Goal: Information Seeking & Learning: Learn about a topic

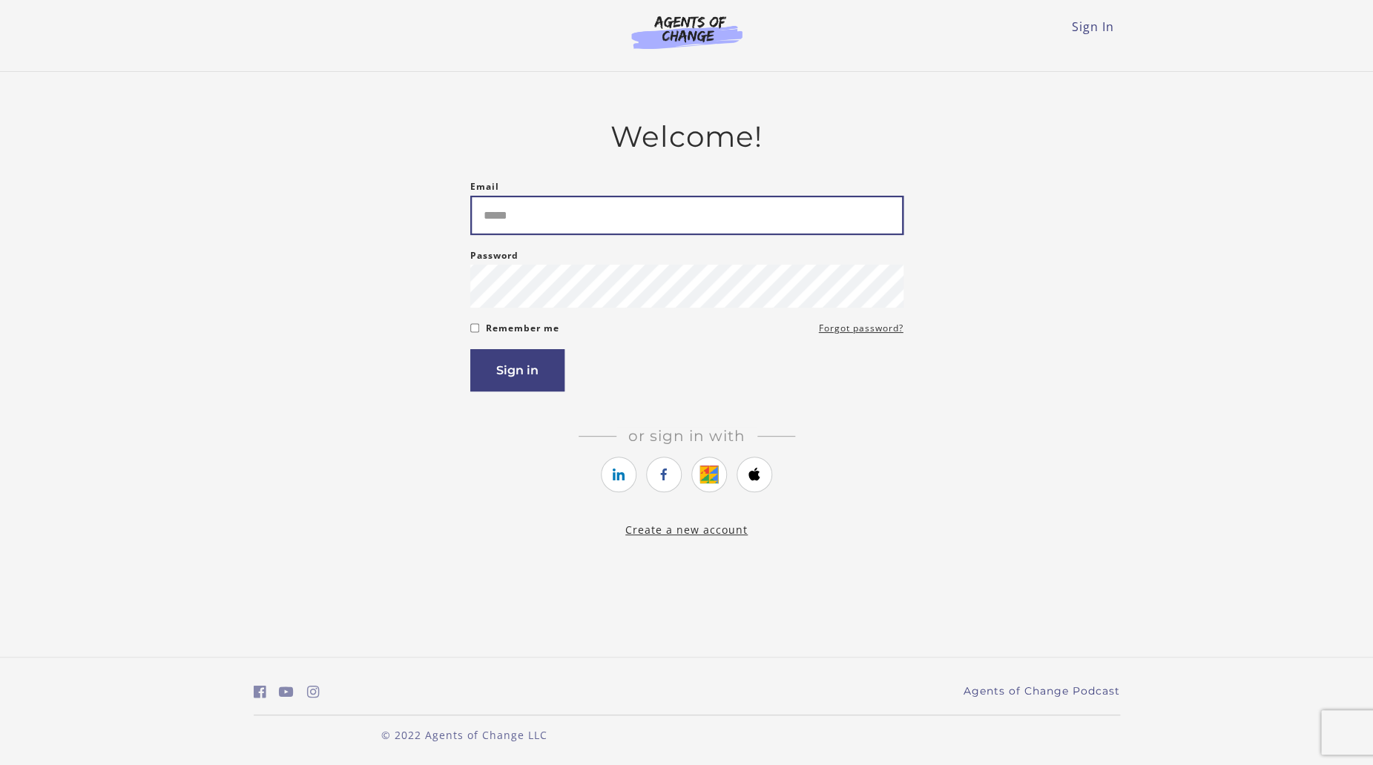
click at [541, 226] on input "Email" at bounding box center [686, 215] width 433 height 39
type input "**********"
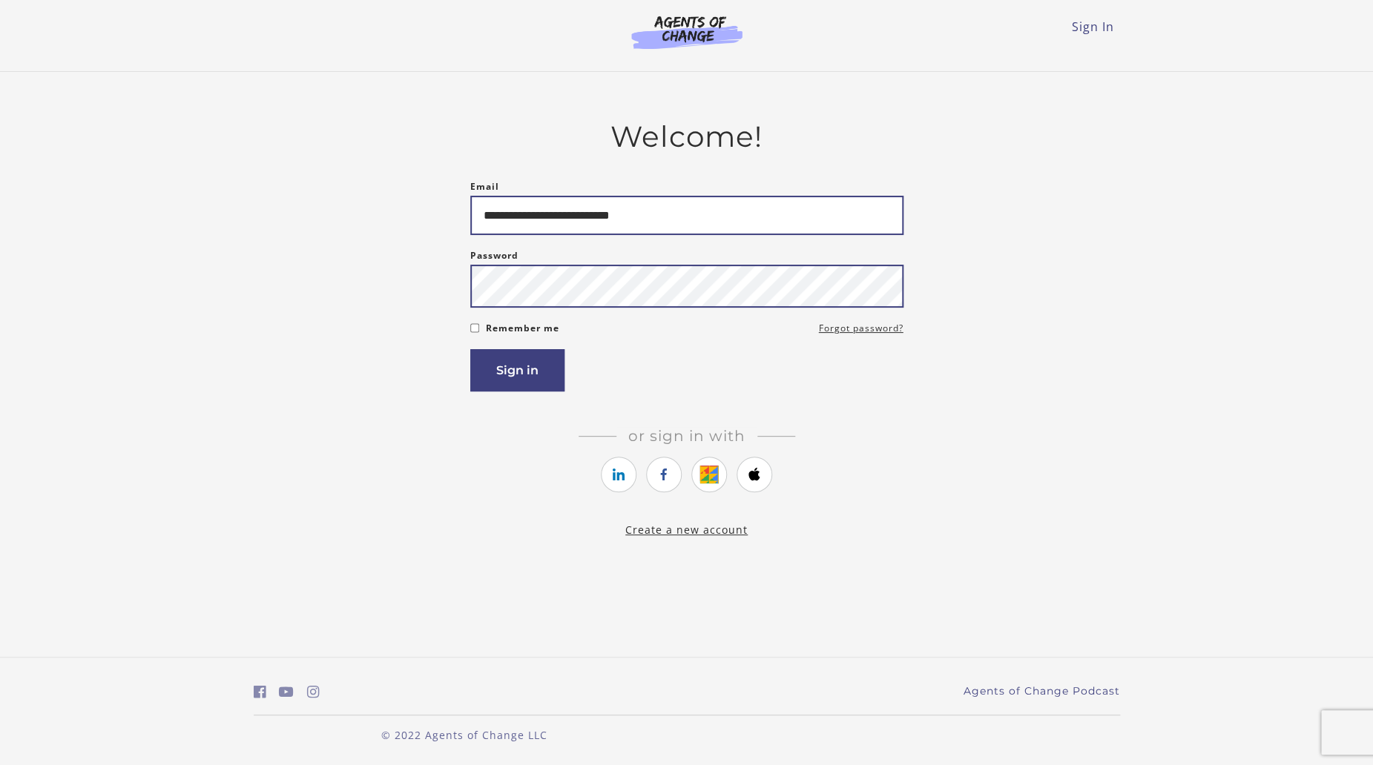
click at [470, 349] on button "Sign in" at bounding box center [517, 370] width 94 height 42
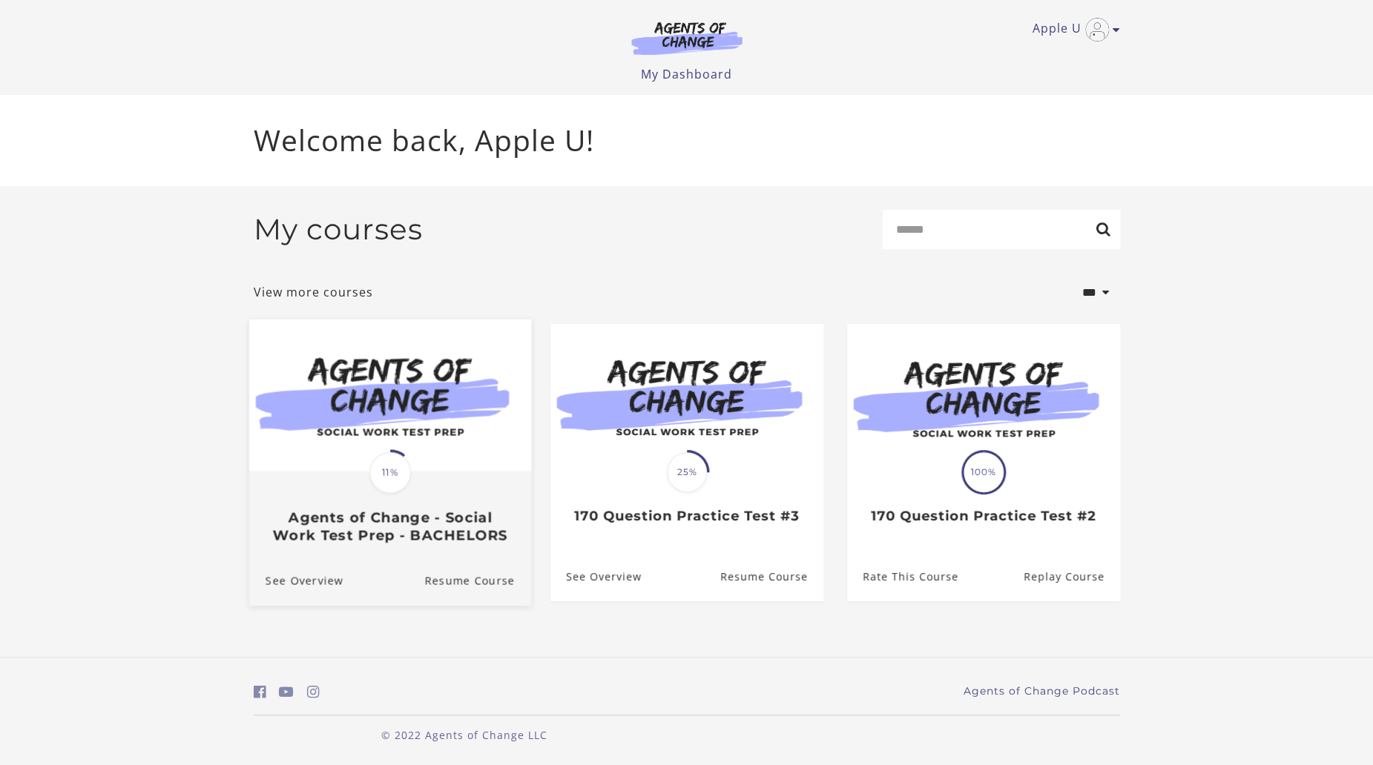
click at [461, 541] on h3 "Agents of Change - Social Work Test Prep - BACHELORS" at bounding box center [389, 526] width 249 height 34
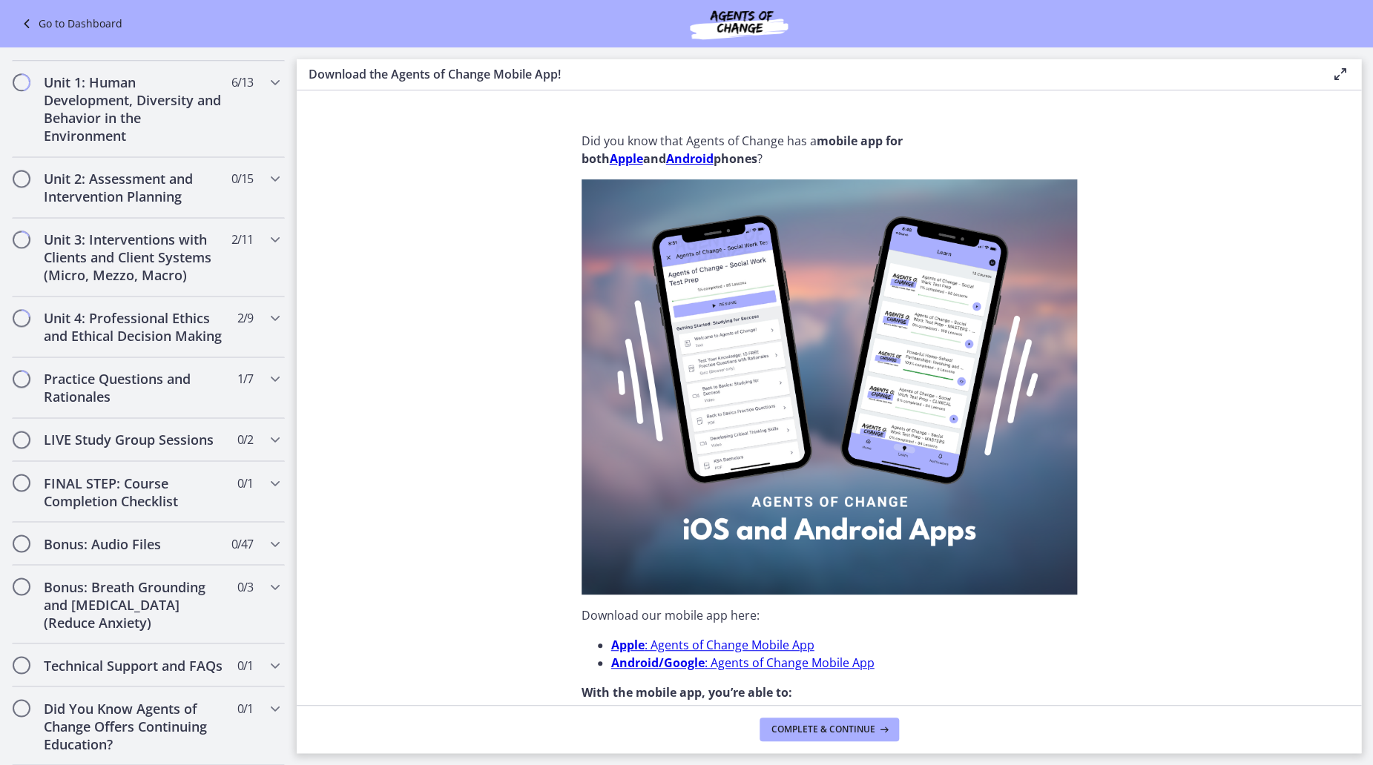
scroll to position [963, 0]
click at [114, 370] on h2 "Practice Questions and Rationales" at bounding box center [134, 388] width 181 height 36
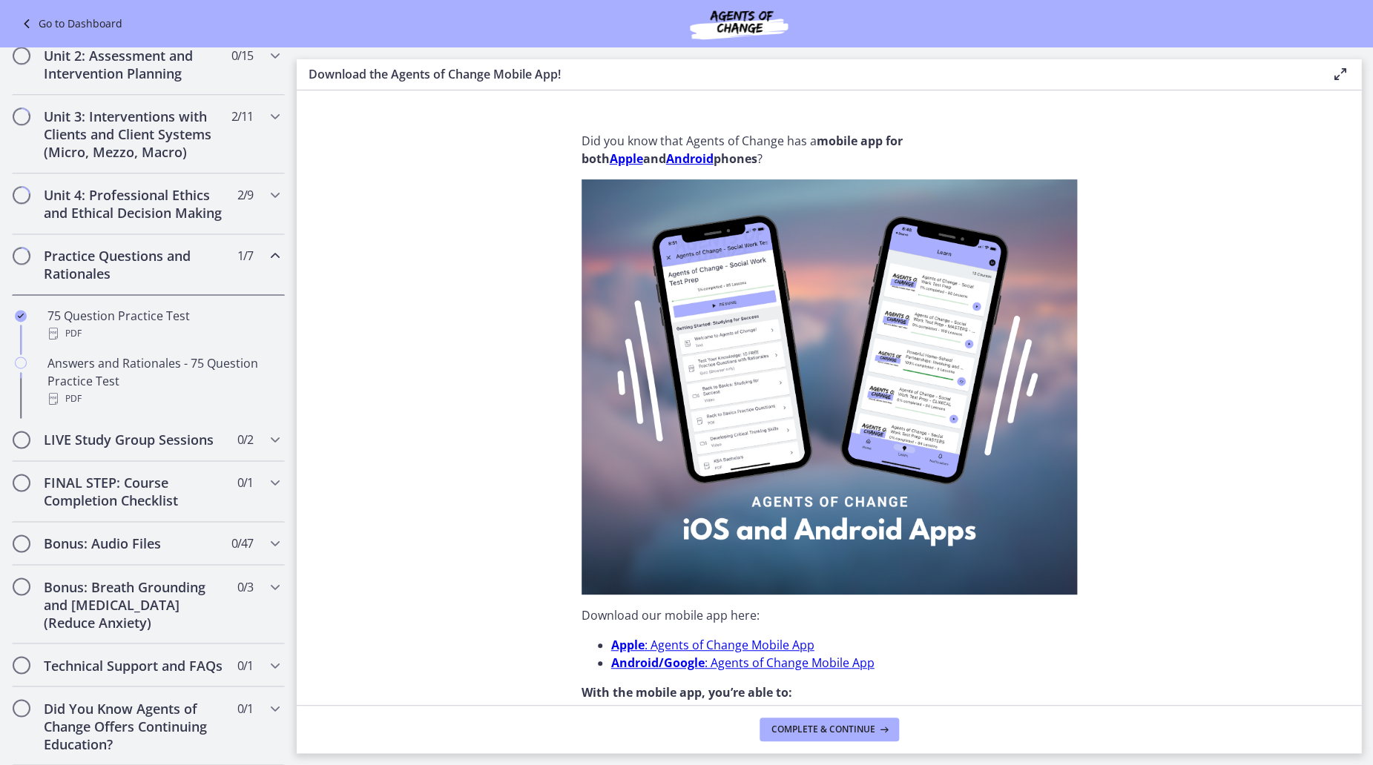
scroll to position [375, 0]
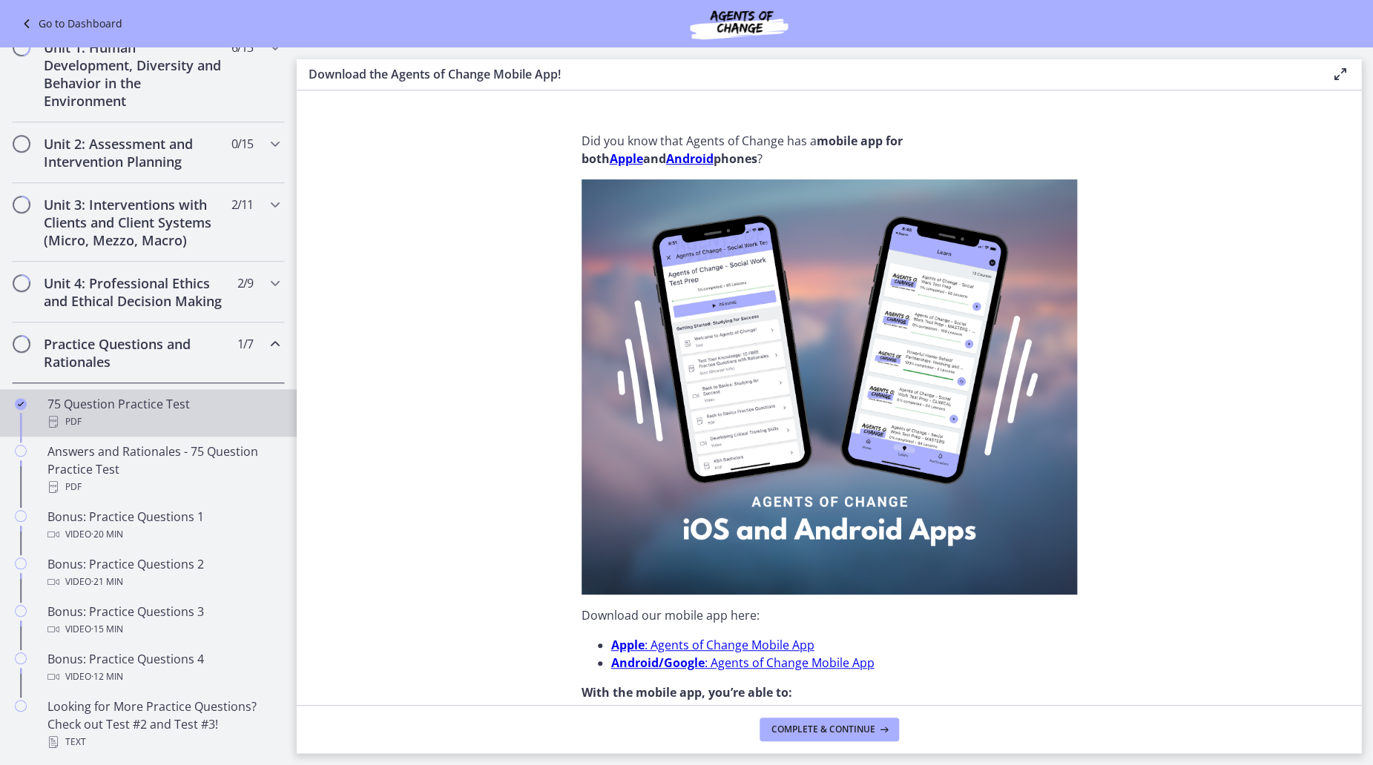
click at [151, 429] on div "75 Question Practice Test PDF" at bounding box center [162, 413] width 231 height 36
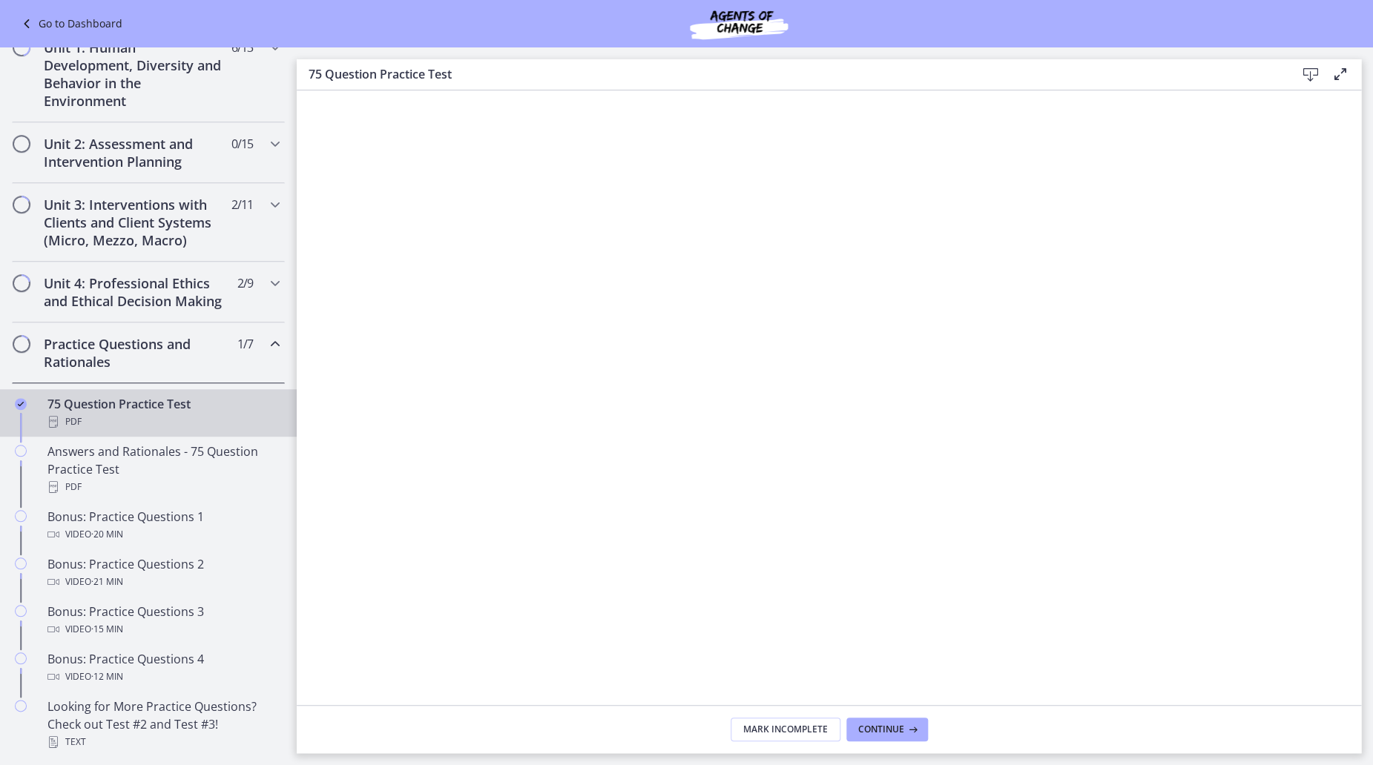
click at [1307, 68] on icon at bounding box center [1311, 75] width 18 height 18
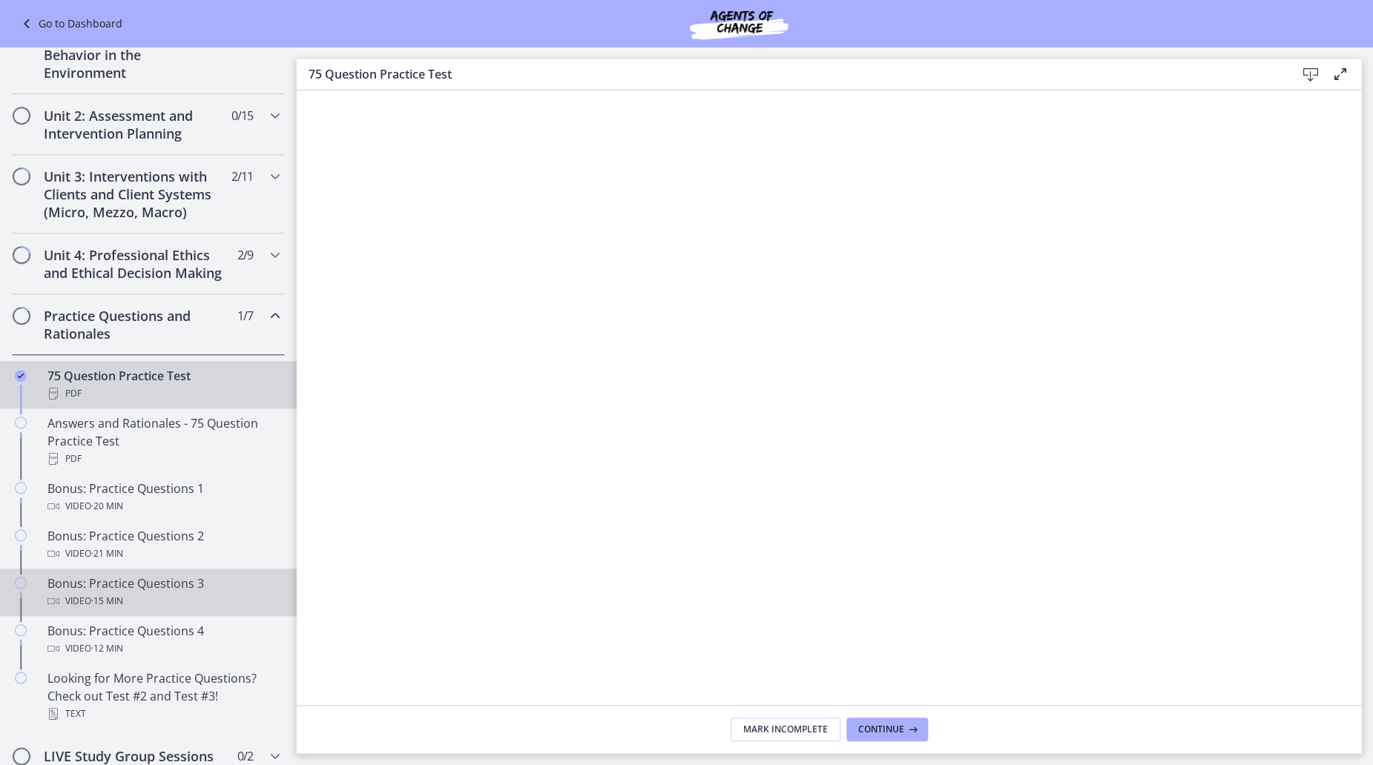
scroll to position [384, 0]
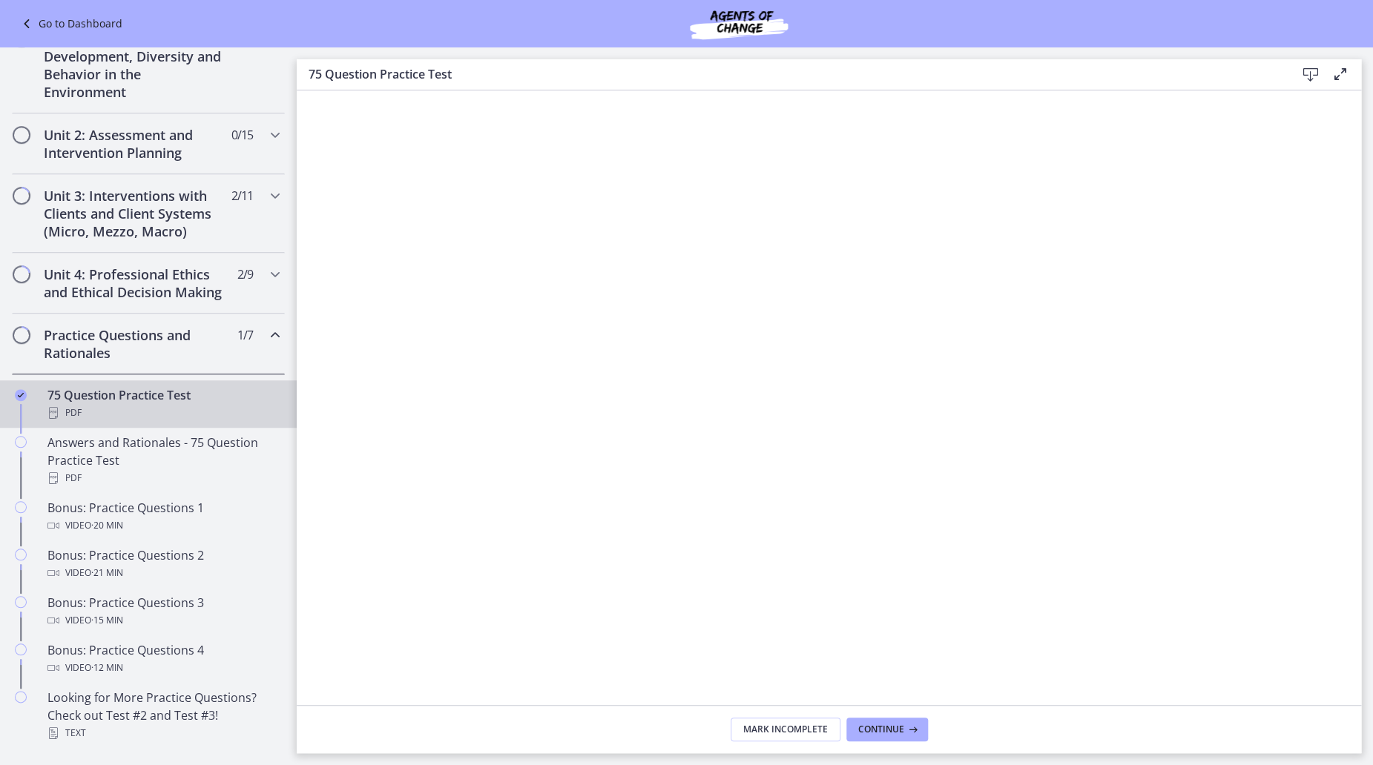
click at [133, 362] on h2 "Practice Questions and Rationales" at bounding box center [134, 344] width 181 height 36
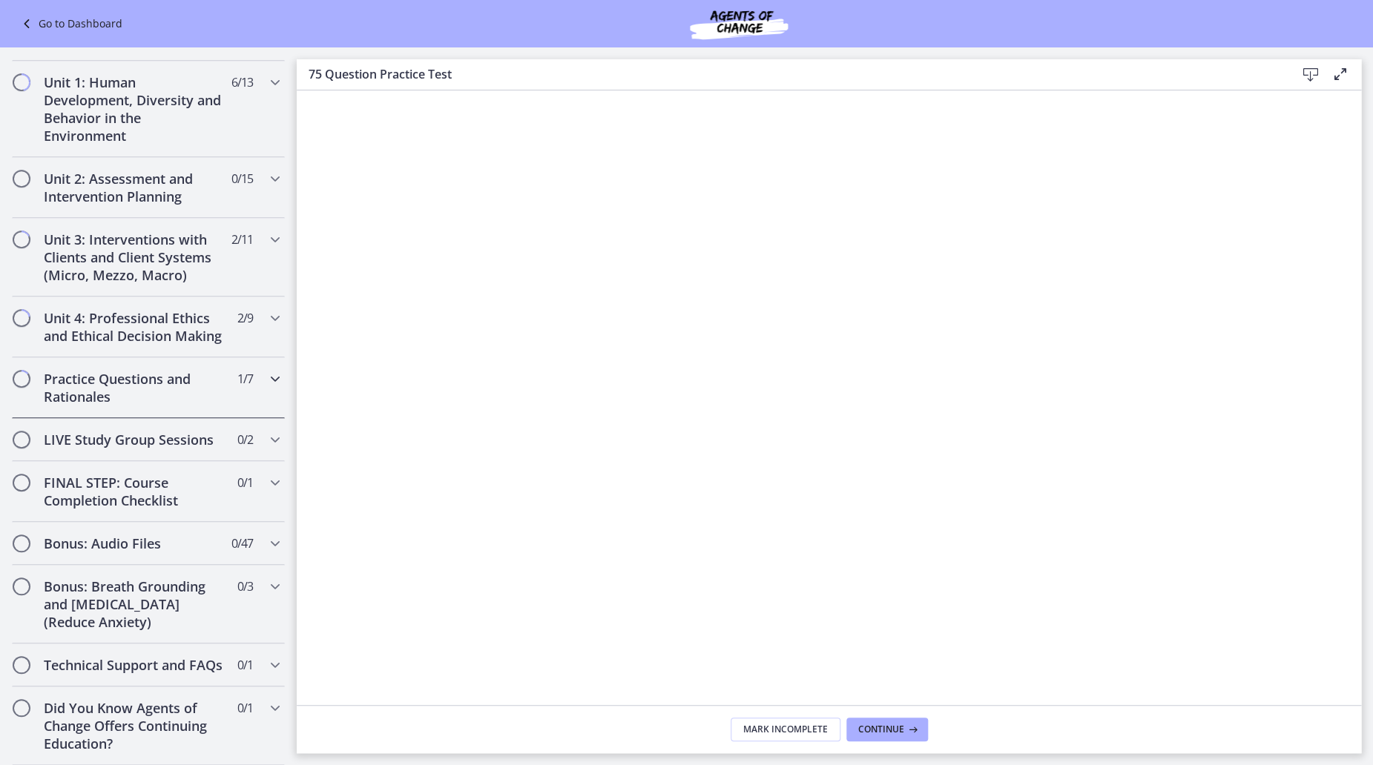
scroll to position [375, 0]
click at [266, 370] on icon "Chapters" at bounding box center [275, 379] width 18 height 18
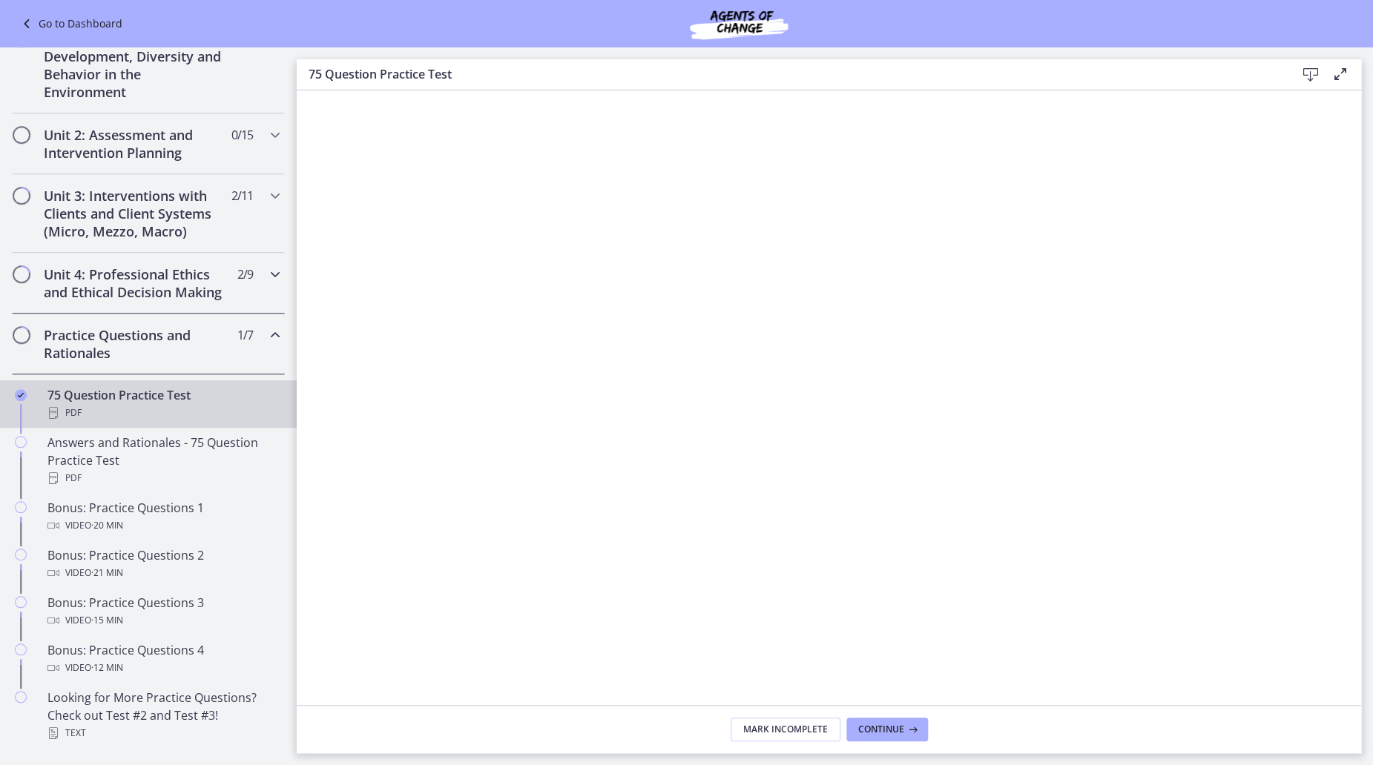
click at [268, 266] on icon "Chapters" at bounding box center [275, 275] width 18 height 18
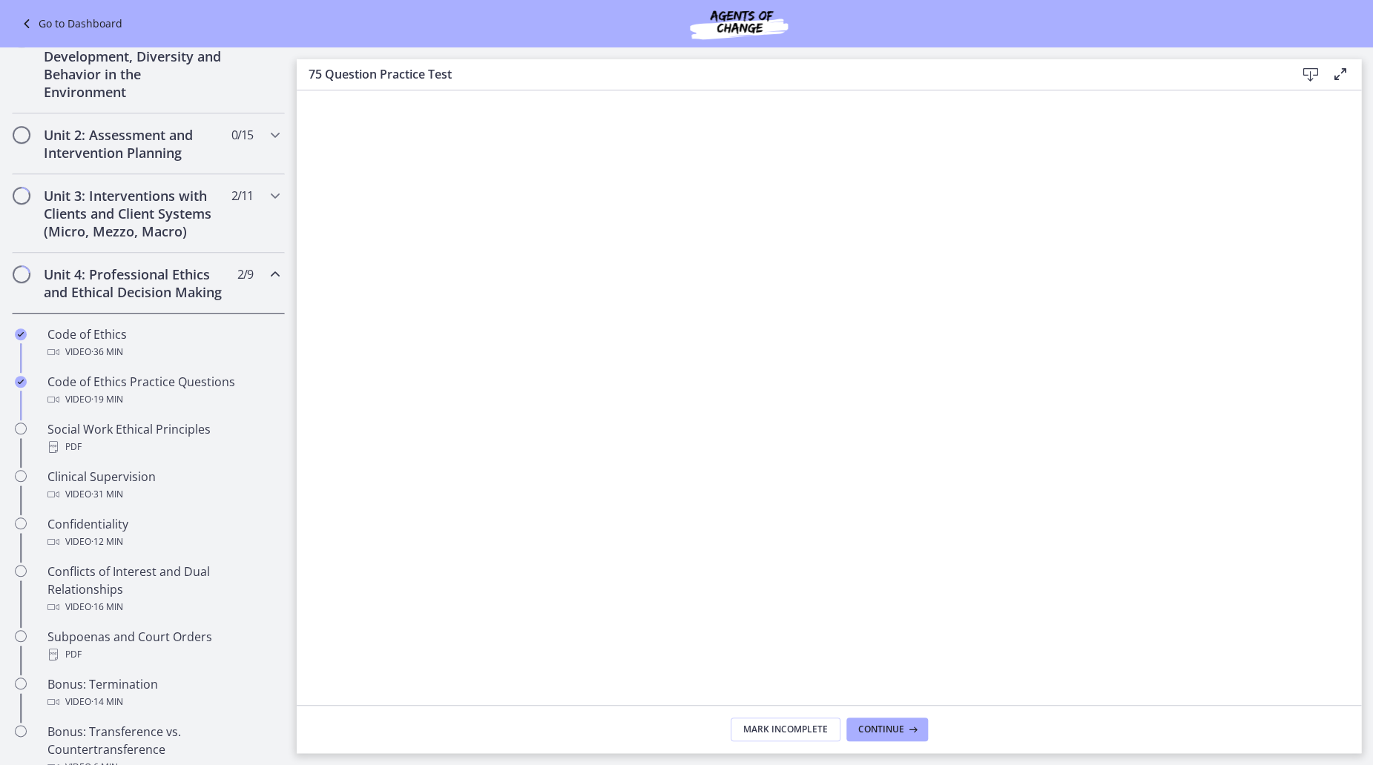
click at [135, 277] on h2 "Unit 4: Professional Ethics and Ethical Decision Making" at bounding box center [134, 284] width 181 height 36
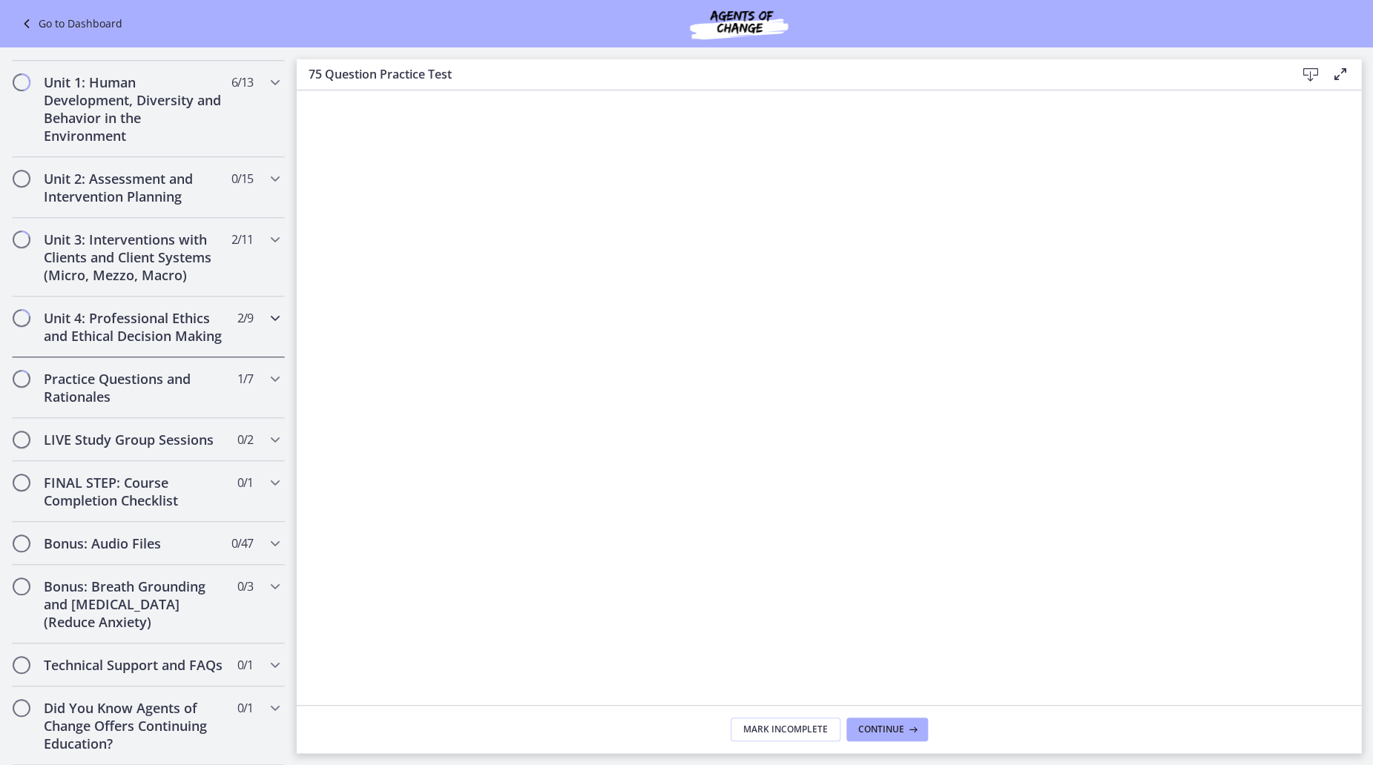
scroll to position [375, 0]
click at [154, 231] on h2 "Unit 3: Interventions with Clients and Client Systems (Micro, Mezzo, Macro)" at bounding box center [134, 257] width 181 height 53
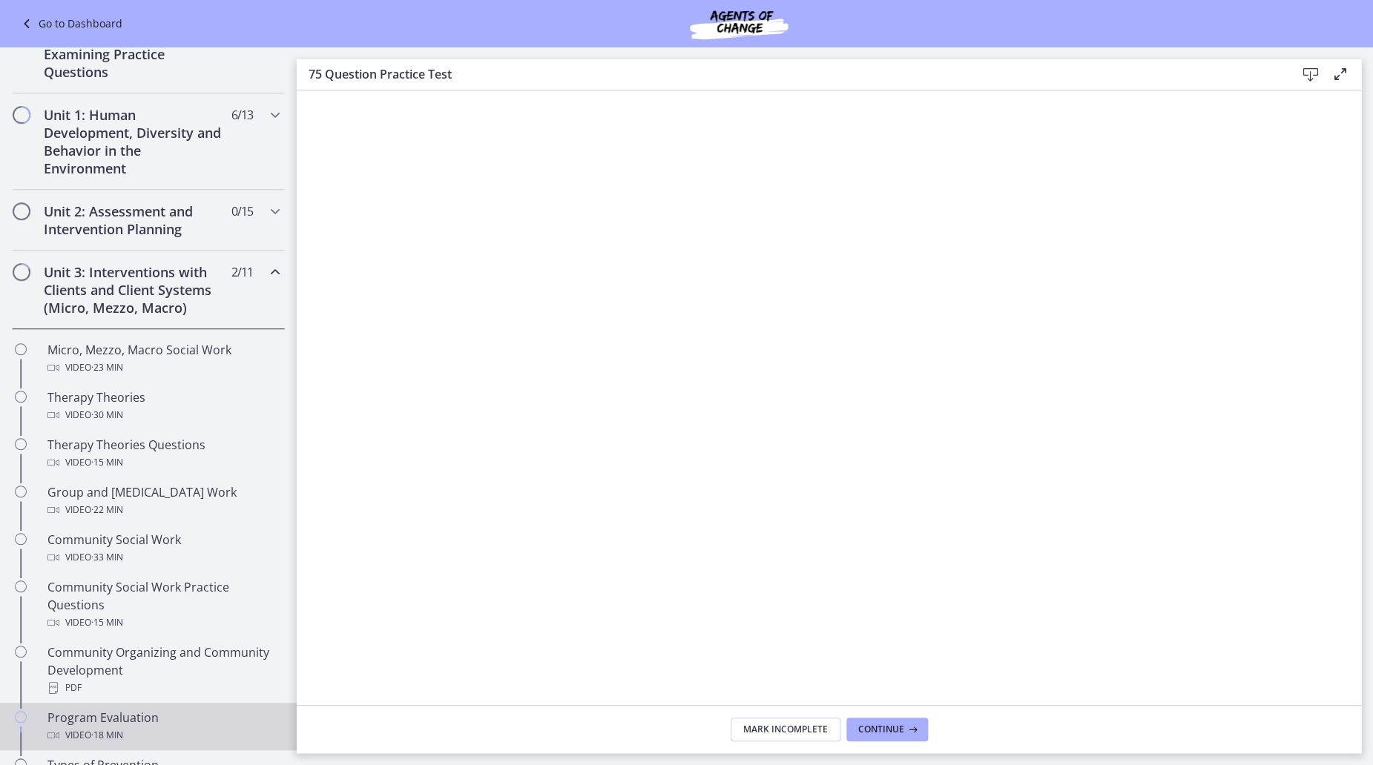
scroll to position [301, 0]
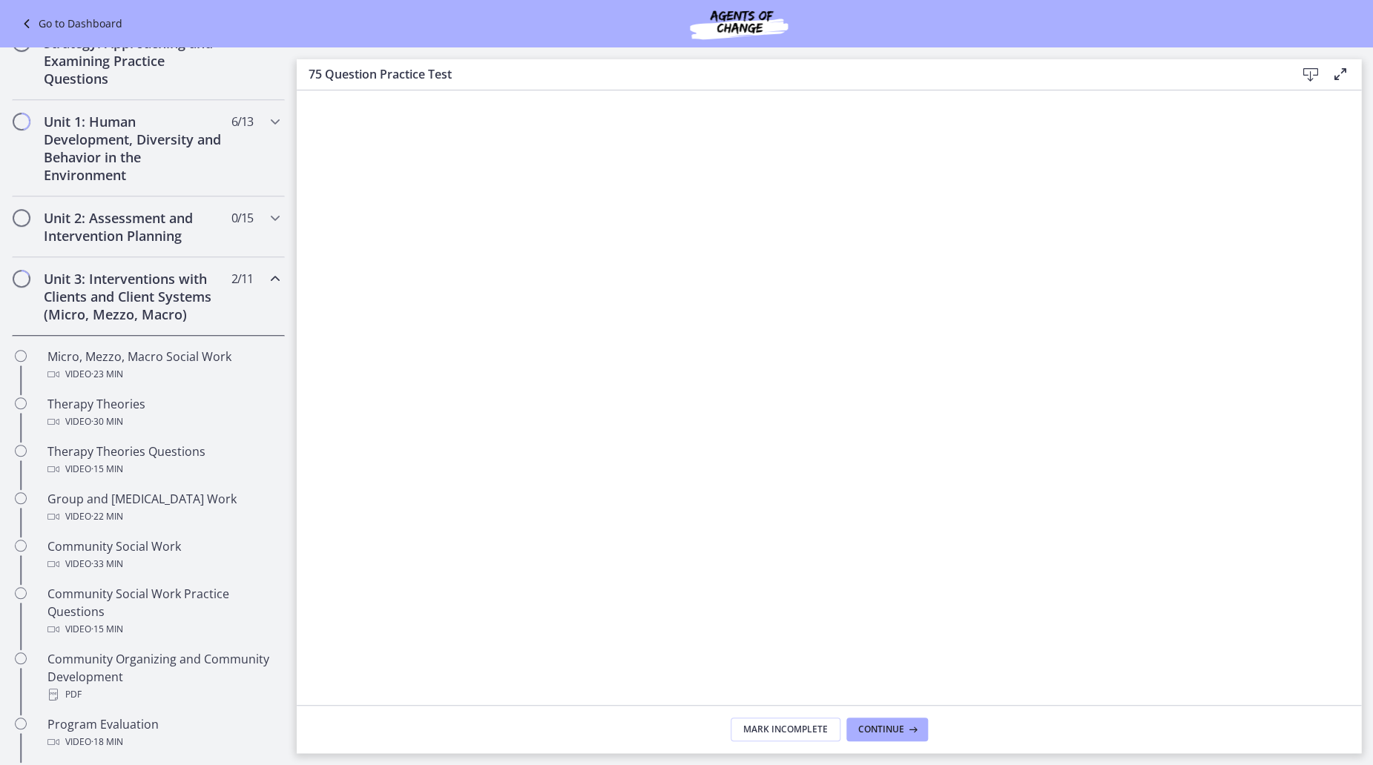
click at [82, 22] on link "Go to Dashboard" at bounding box center [70, 24] width 105 height 18
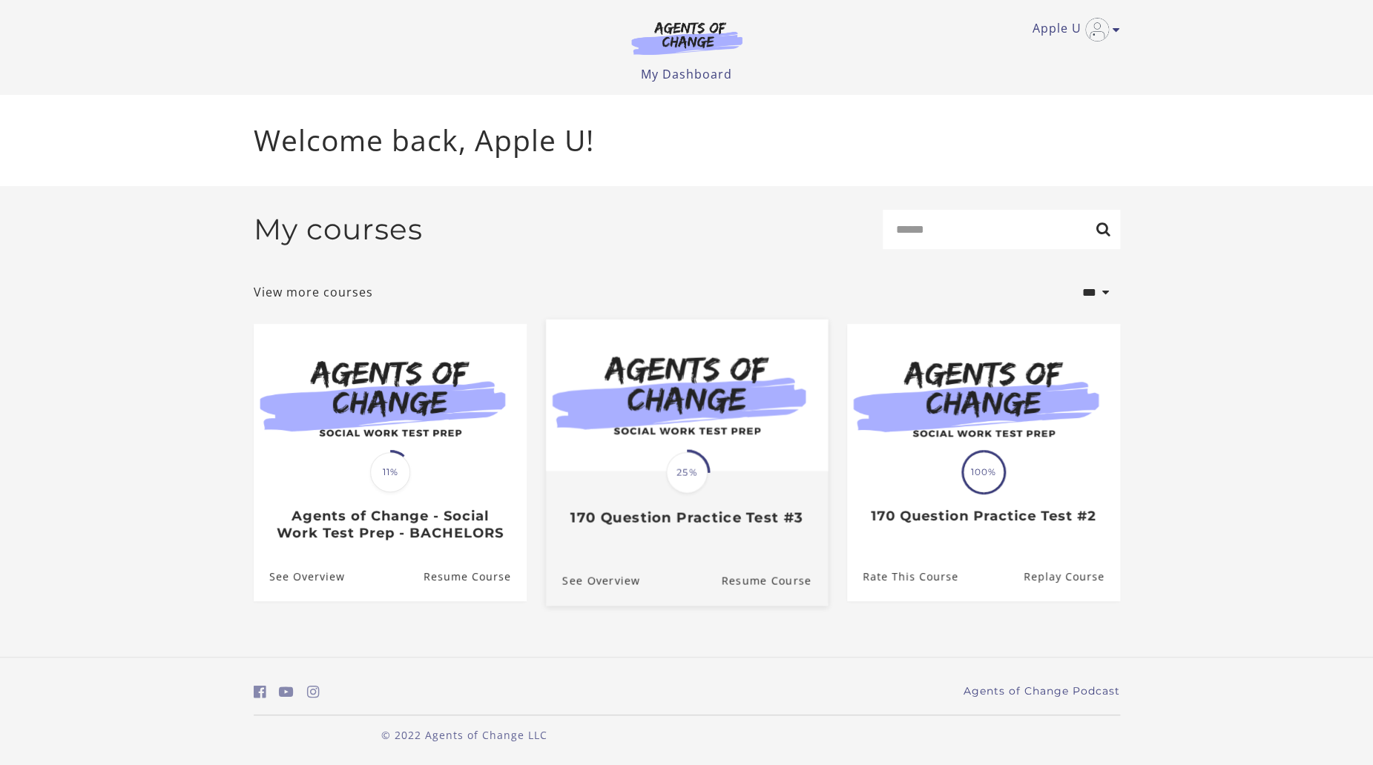
click at [718, 517] on h3 "170 Question Practice Test #3" at bounding box center [685, 517] width 249 height 17
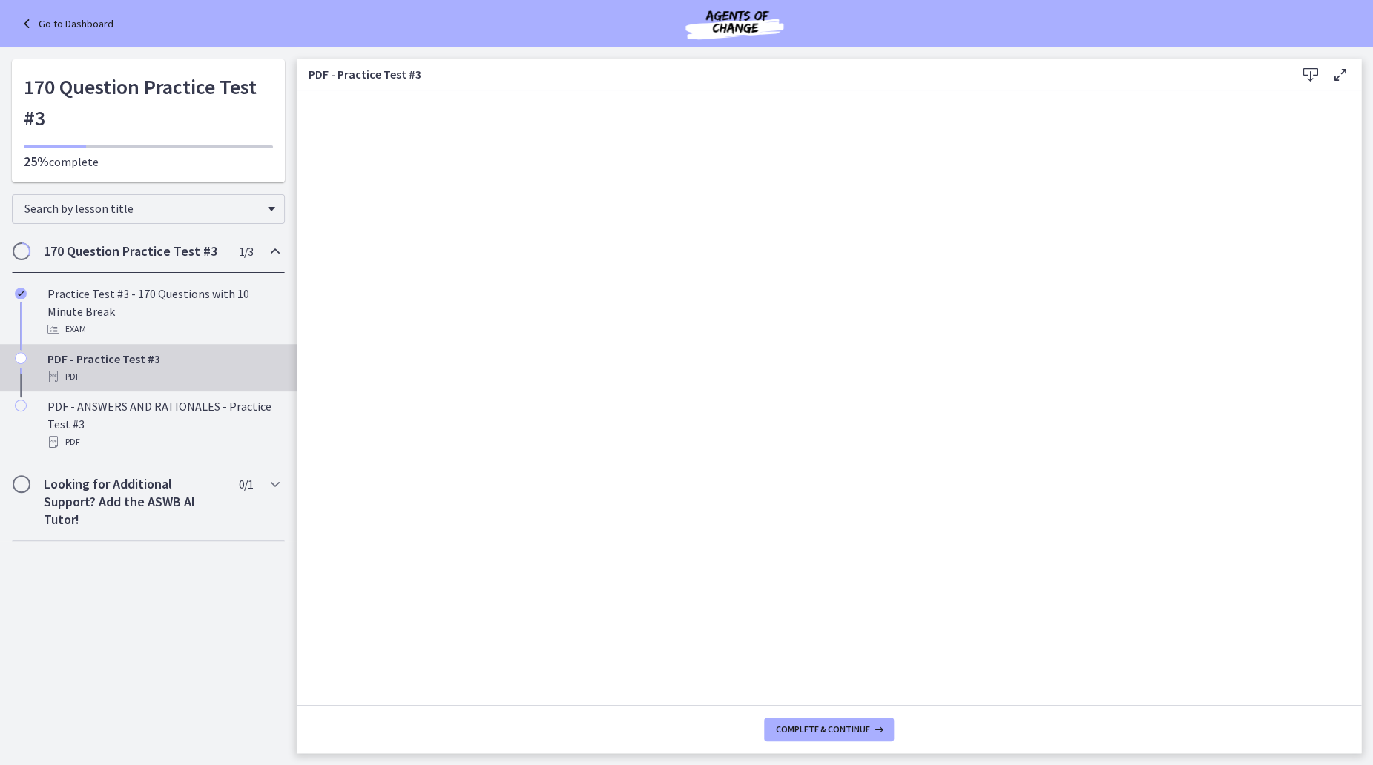
click at [1314, 70] on icon at bounding box center [1311, 75] width 18 height 18
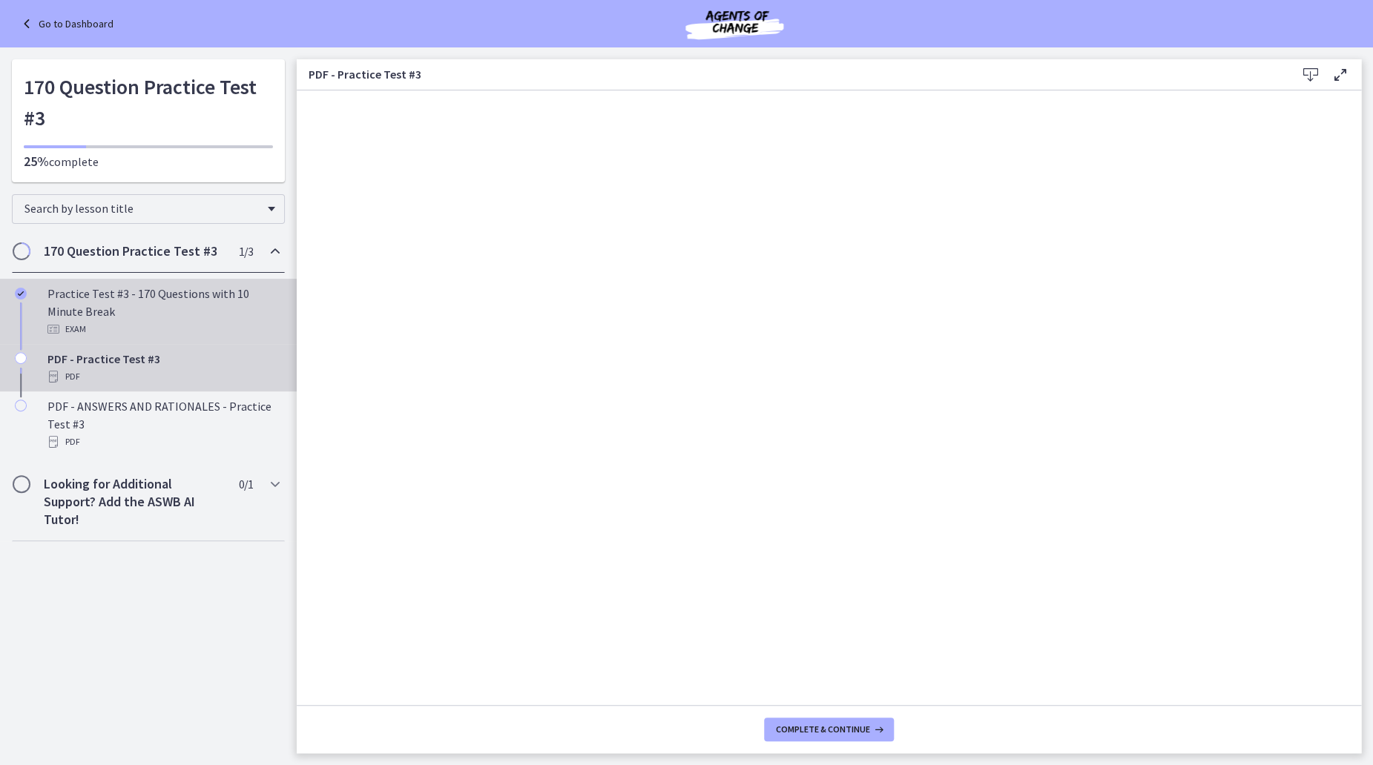
click at [177, 290] on div "Practice Test #3 - 170 Questions with 10 Minute Break Exam" at bounding box center [162, 311] width 231 height 53
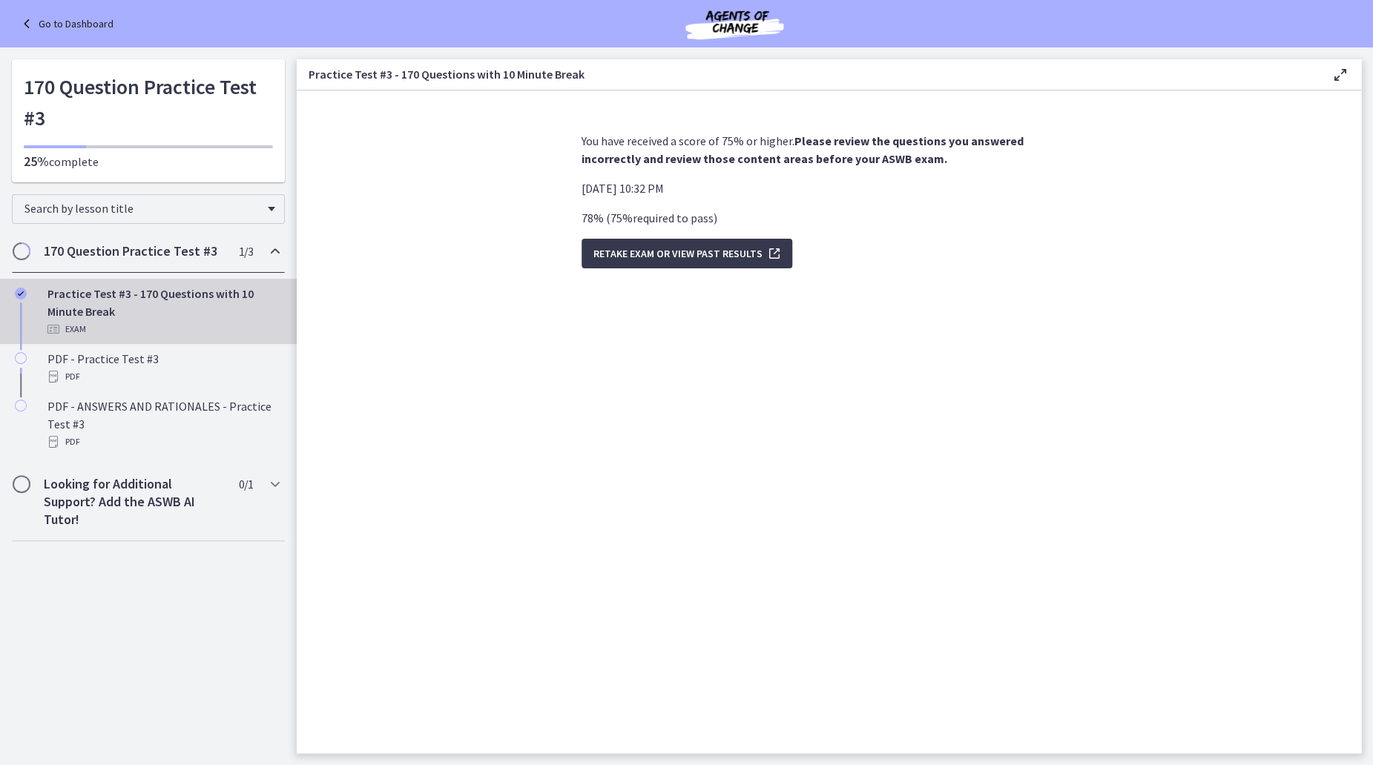
click at [93, 19] on link "Go to Dashboard" at bounding box center [66, 24] width 96 height 18
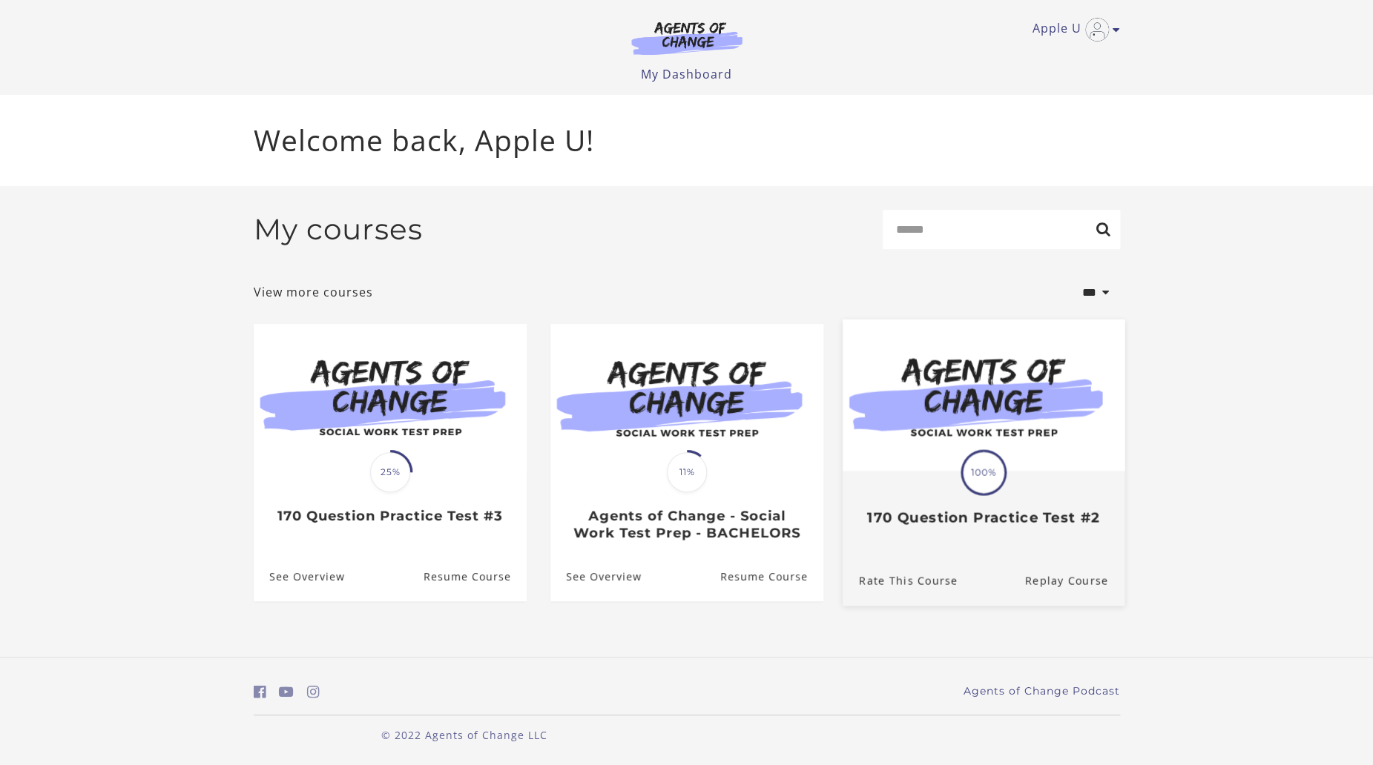
click at [937, 515] on h3 "170 Question Practice Test #2" at bounding box center [982, 517] width 249 height 17
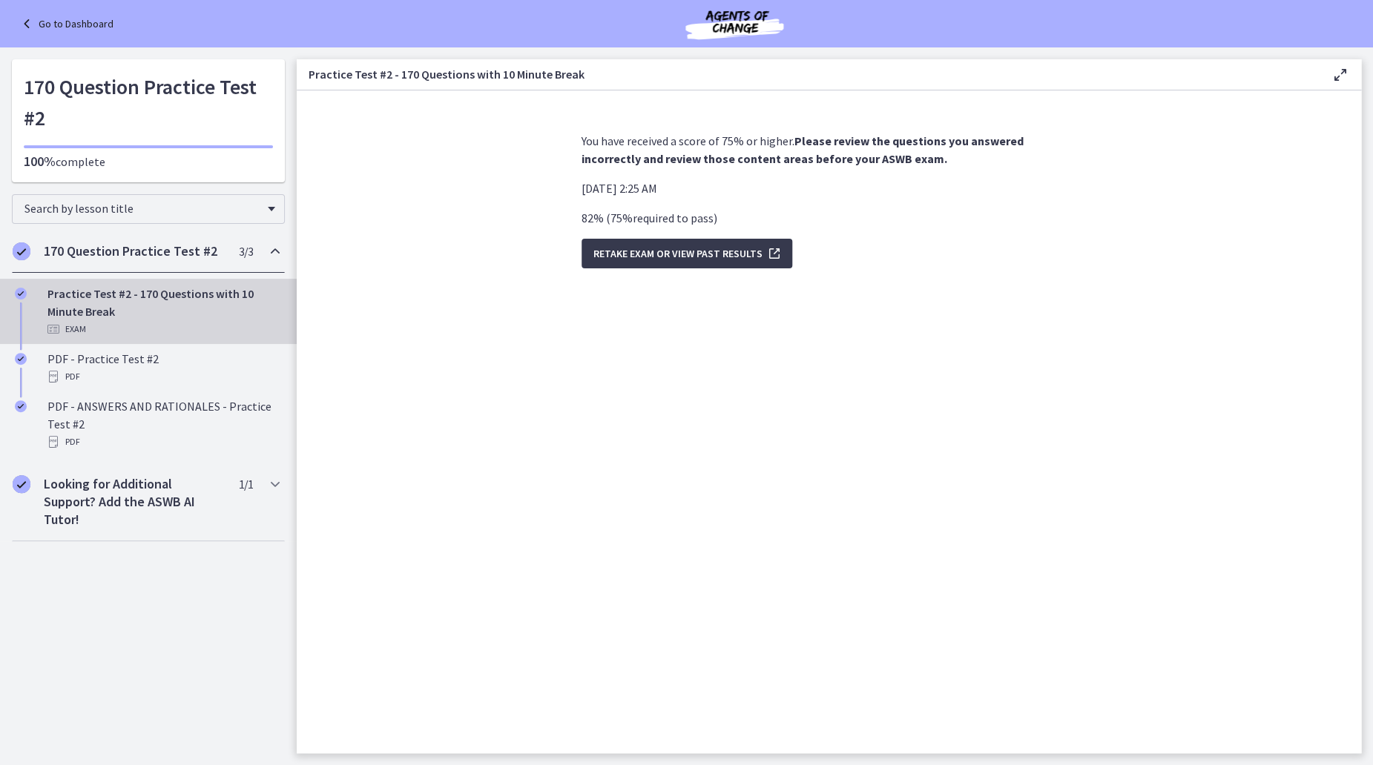
click at [86, 254] on h2 "170 Question Practice Test #2" at bounding box center [134, 252] width 181 height 18
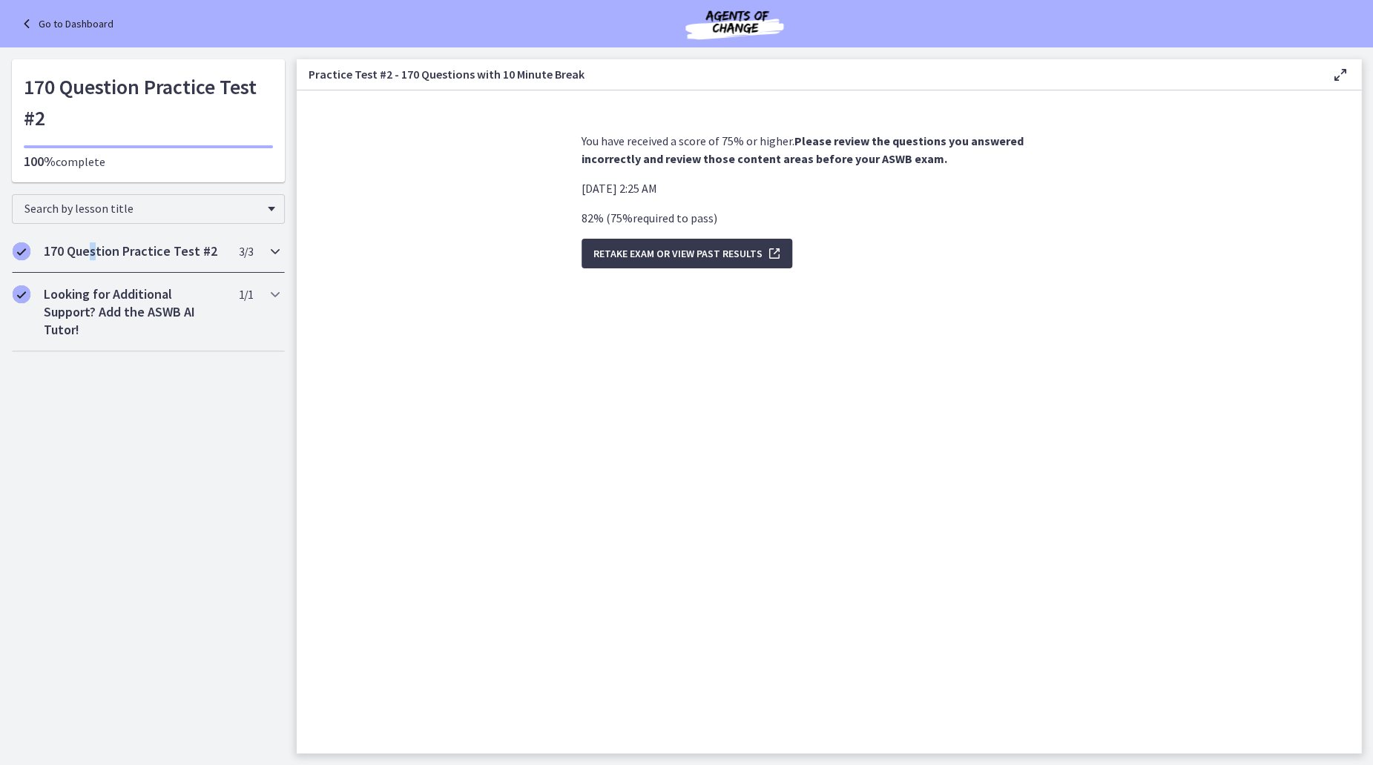
click at [93, 257] on h2 "170 Question Practice Test #2" at bounding box center [134, 252] width 181 height 18
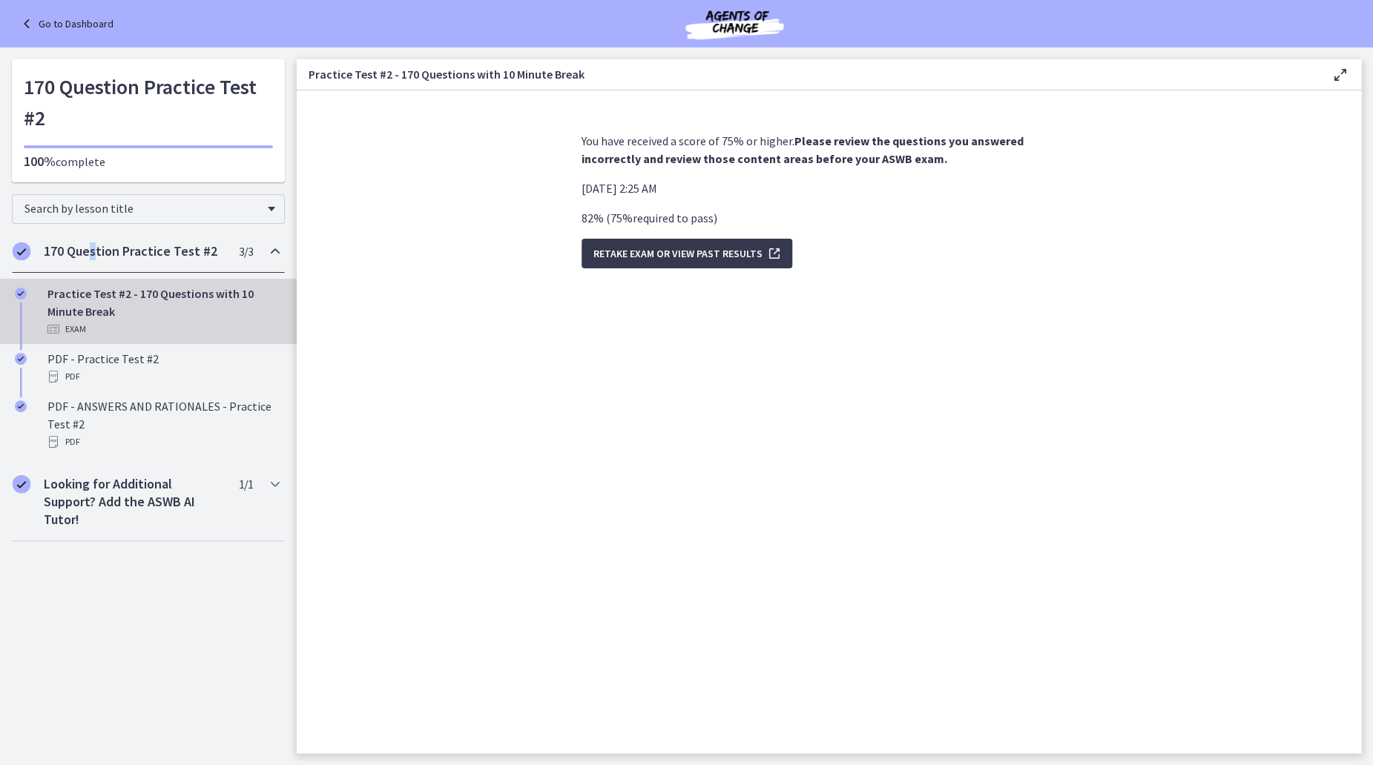
drag, startPoint x: 93, startPoint y: 257, endPoint x: 124, endPoint y: 298, distance: 50.9
click at [124, 298] on div "Practice Test #2 - 170 Questions with 10 Minute Break Exam" at bounding box center [162, 311] width 231 height 53
click at [83, 307] on div "Practice Test #2 - 170 Questions with 10 Minute Break Exam" at bounding box center [162, 311] width 231 height 53
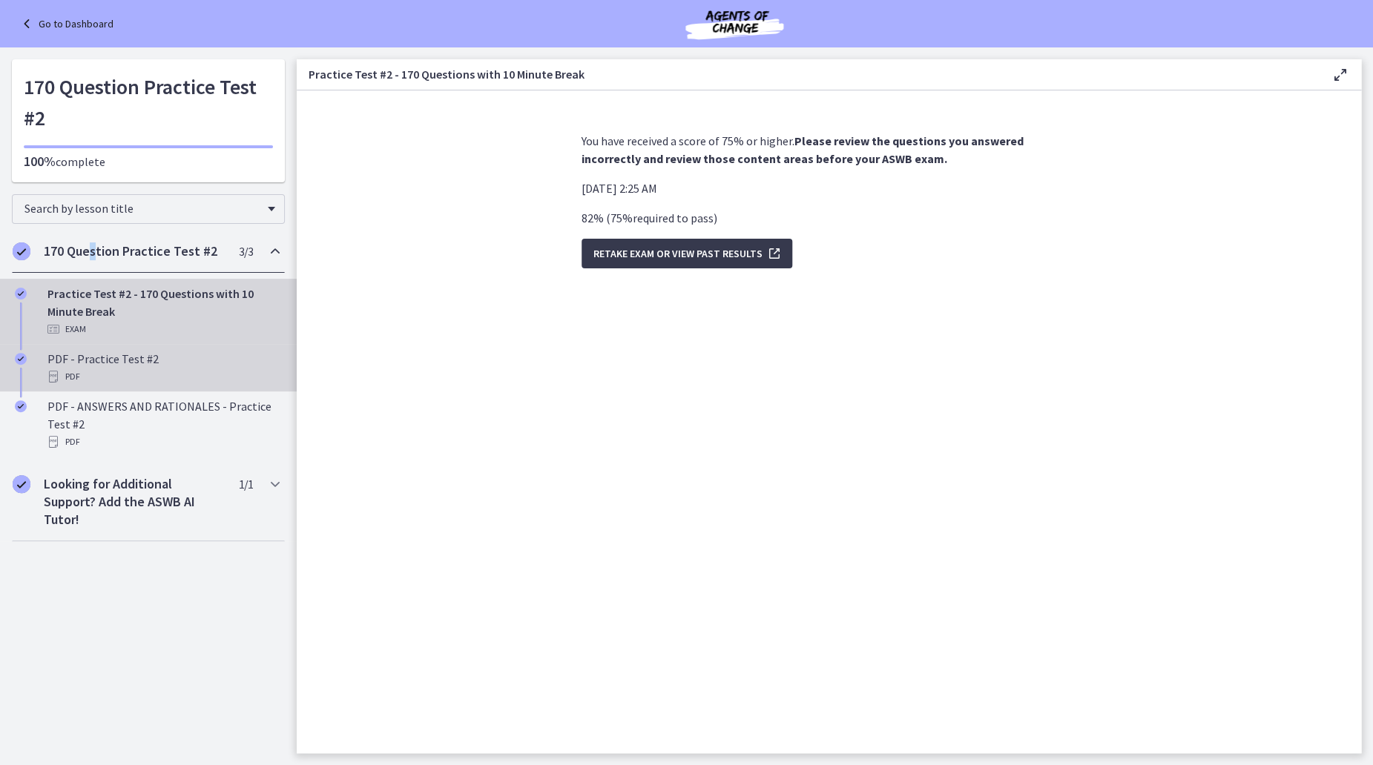
click at [115, 364] on div "PDF - Practice Test #2 PDF" at bounding box center [162, 368] width 231 height 36
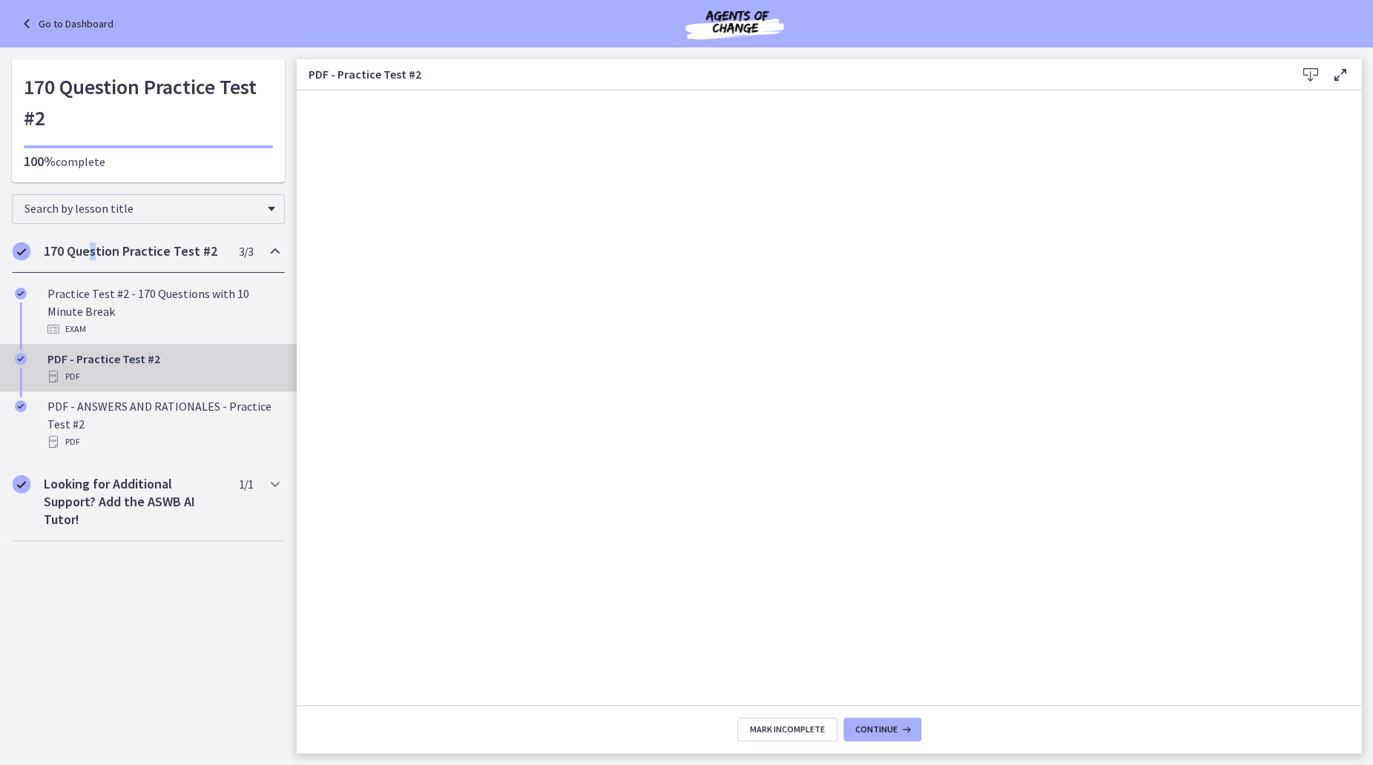
click at [1311, 72] on icon at bounding box center [1311, 75] width 18 height 18
click at [69, 26] on link "Go to Dashboard" at bounding box center [66, 24] width 96 height 18
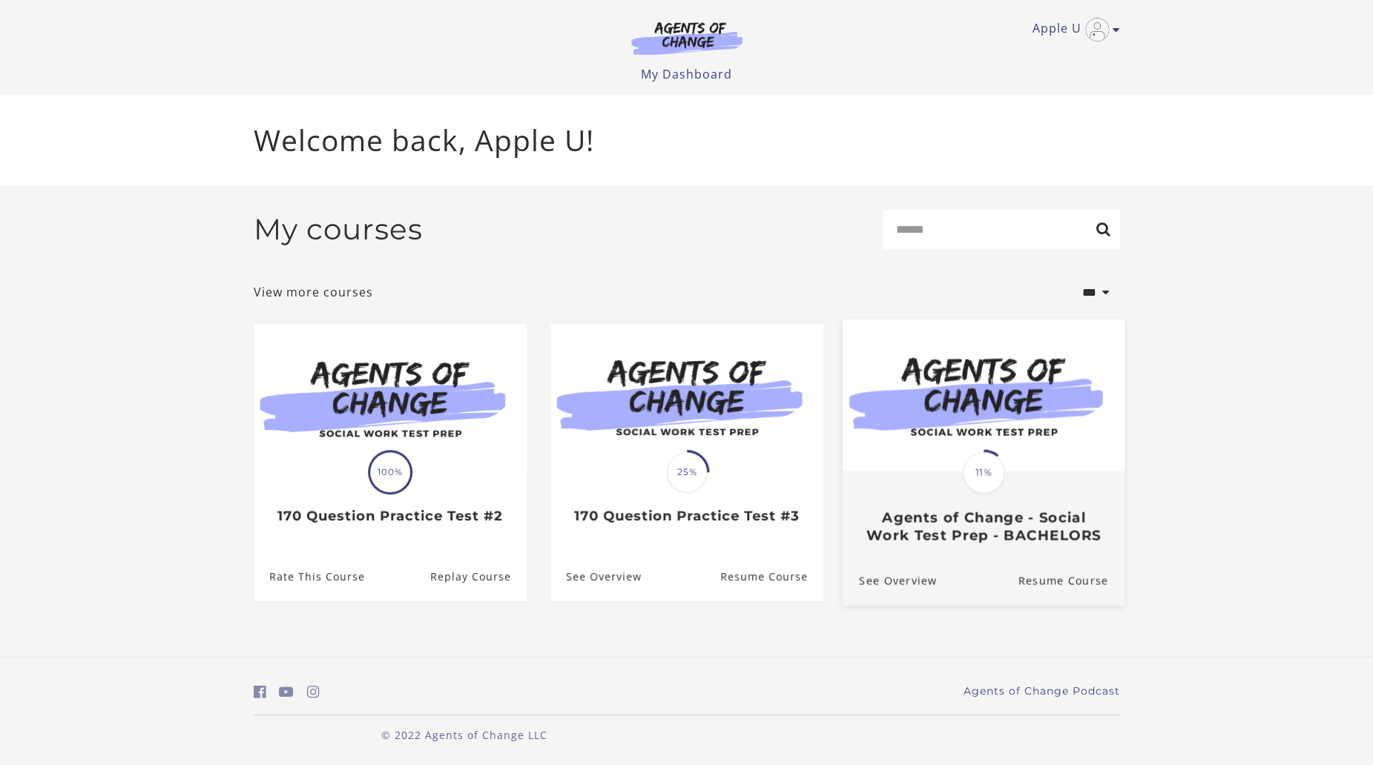
click at [980, 528] on h3 "Agents of Change - Social Work Test Prep - BACHELORS" at bounding box center [982, 526] width 249 height 34
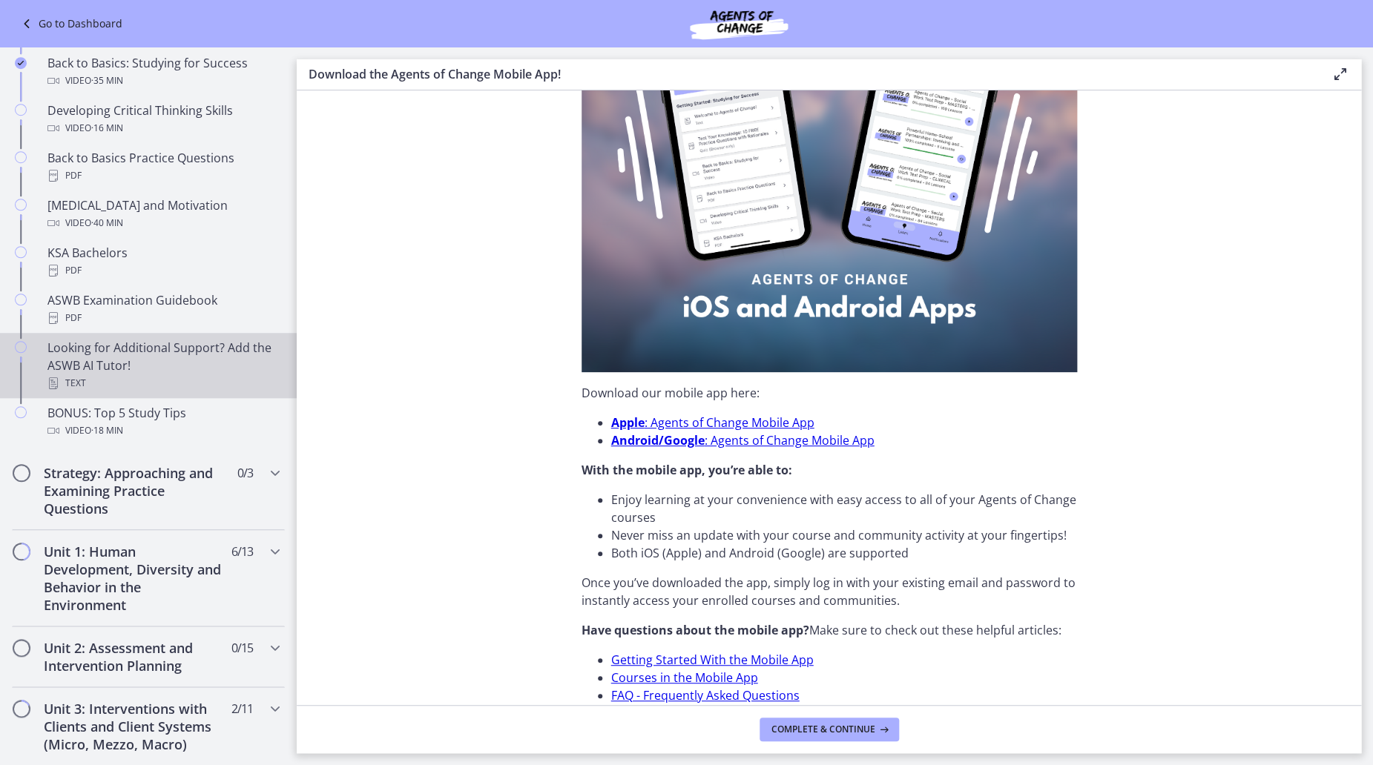
scroll to position [519, 0]
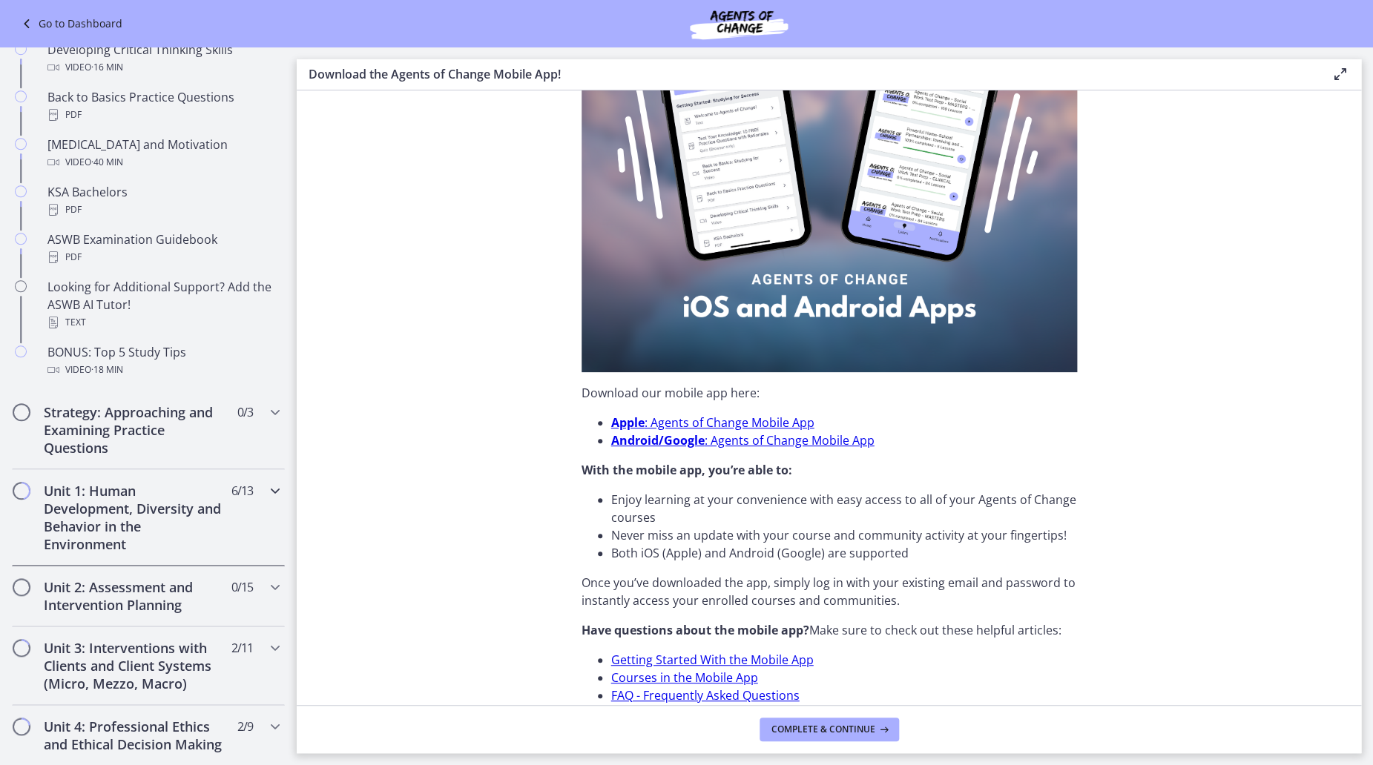
click at [174, 510] on h2 "Unit 1: Human Development, Diversity and Behavior in the Environment" at bounding box center [134, 517] width 181 height 71
